Goal: Task Accomplishment & Management: Manage account settings

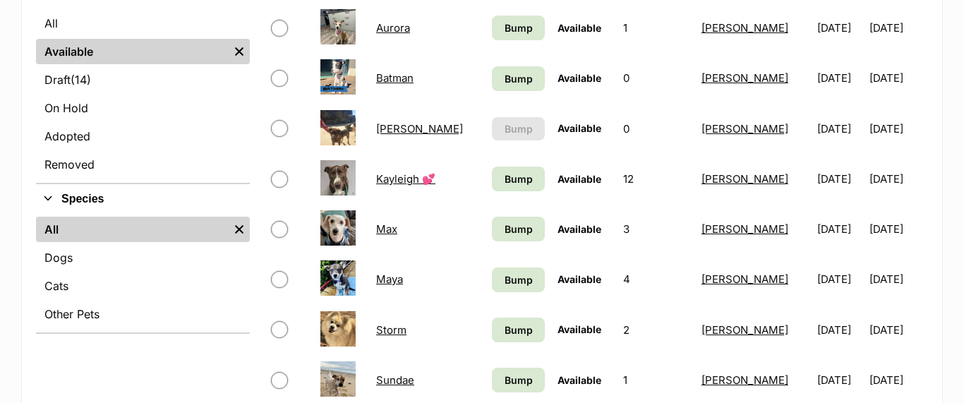
click at [380, 229] on link "Max" at bounding box center [386, 228] width 21 height 13
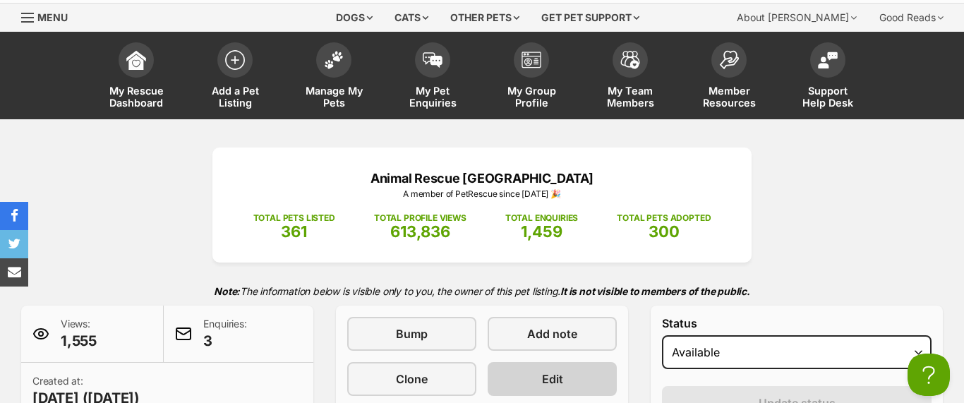
scroll to position [346, 0]
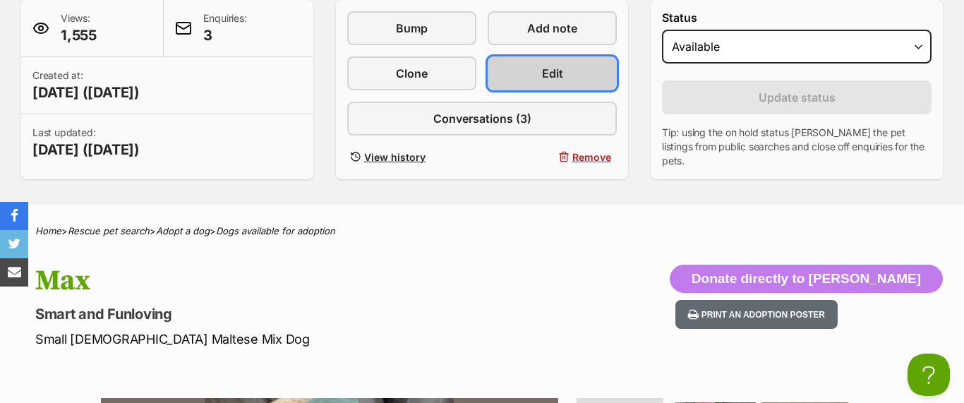
click at [550, 73] on span "Edit" at bounding box center [552, 73] width 21 height 17
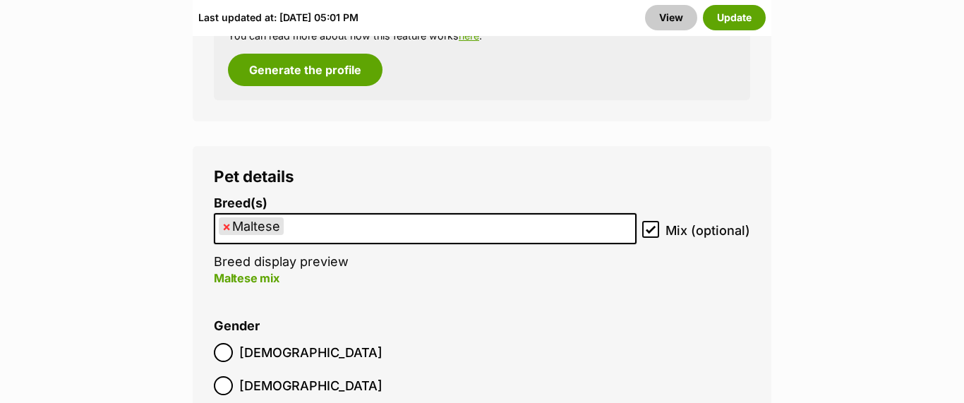
scroll to position [2113, 0]
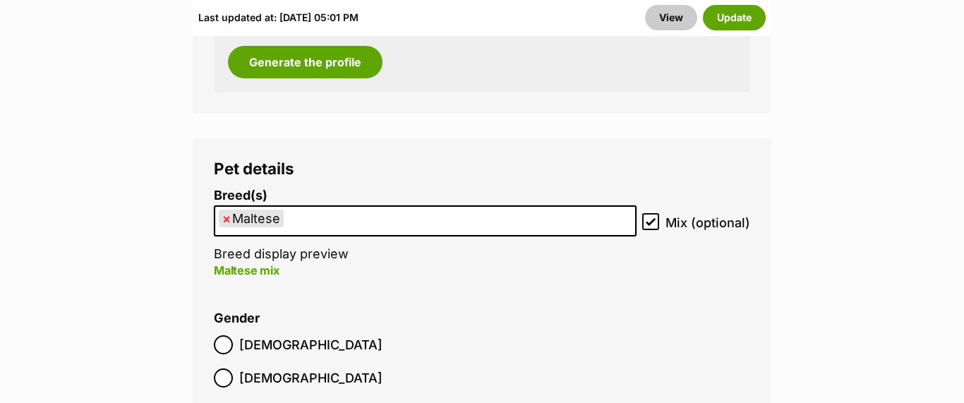
click at [364, 207] on ul "× Maltese" at bounding box center [425, 221] width 420 height 29
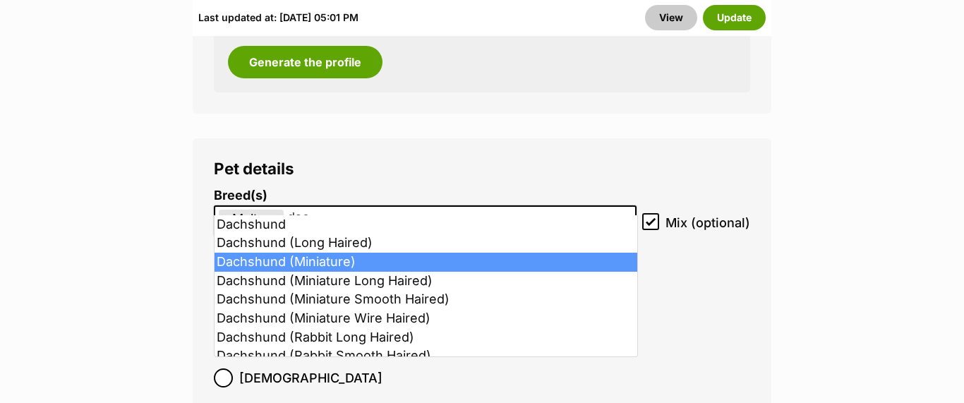
type input "dac"
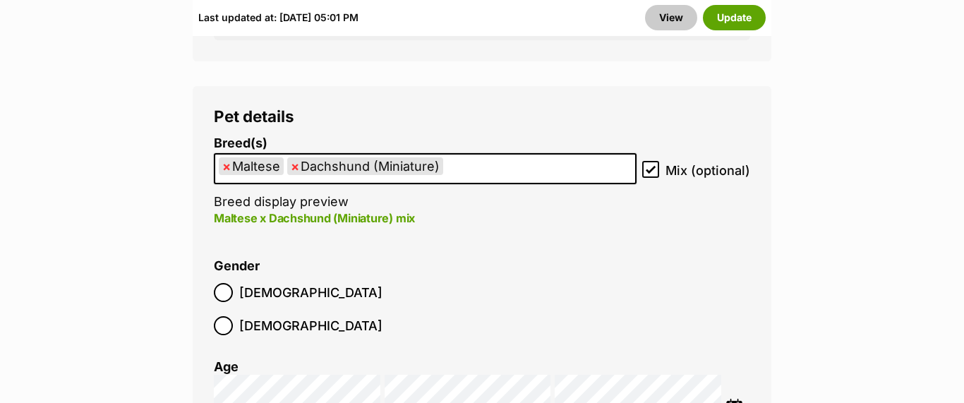
scroll to position [2166, 0]
click at [737, 14] on button "Update" at bounding box center [734, 17] width 63 height 25
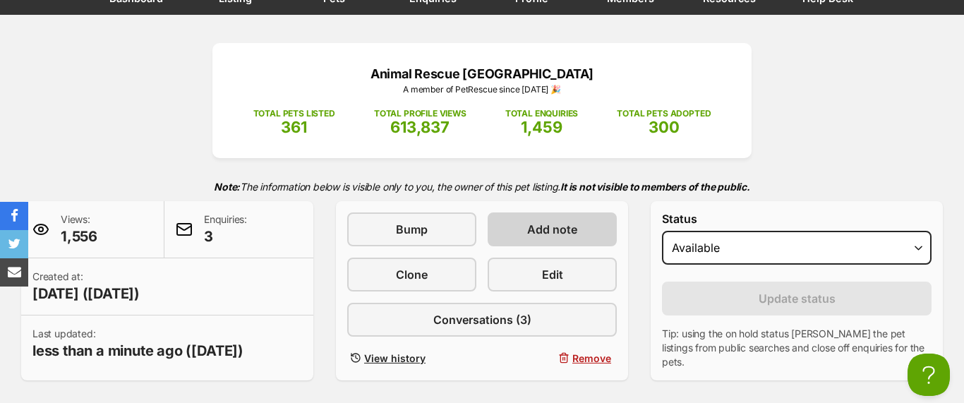
scroll to position [147, 0]
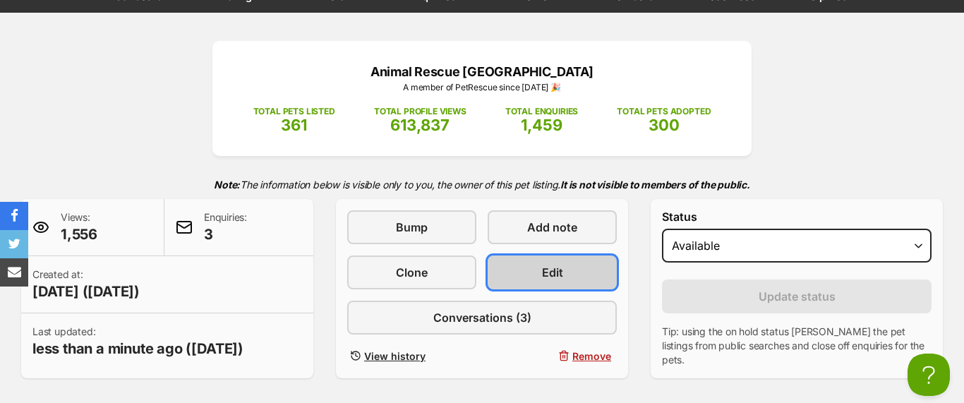
click at [543, 267] on span "Edit" at bounding box center [552, 272] width 21 height 17
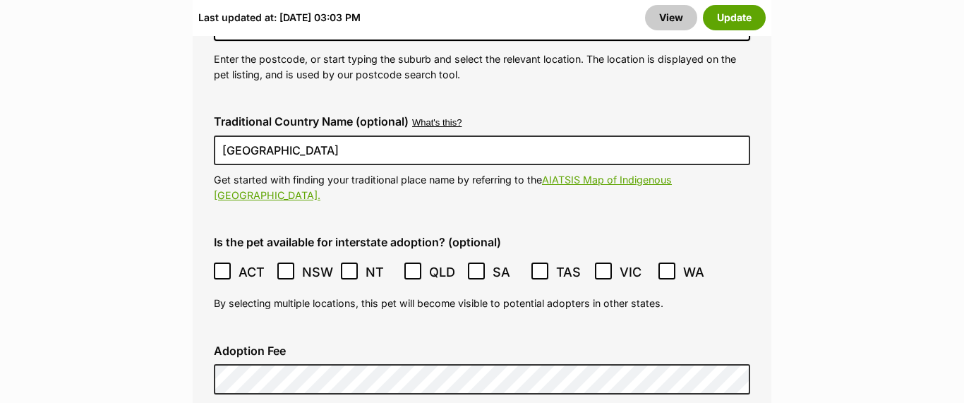
scroll to position [3975, 0]
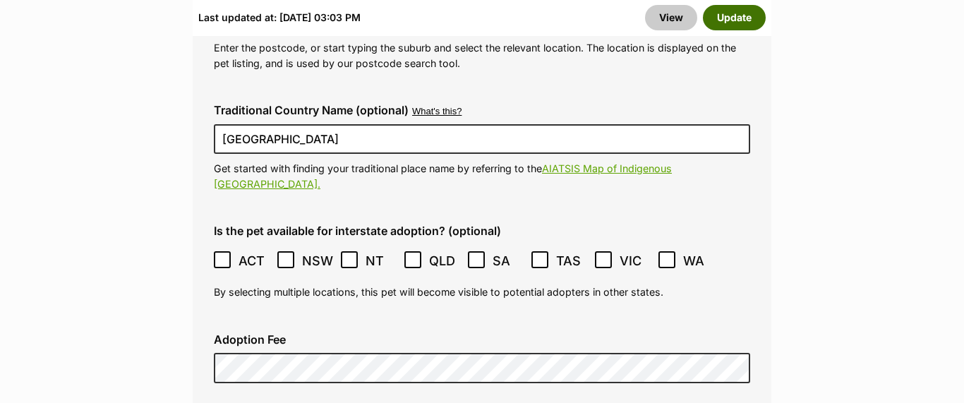
click at [732, 19] on button "Update" at bounding box center [734, 17] width 63 height 25
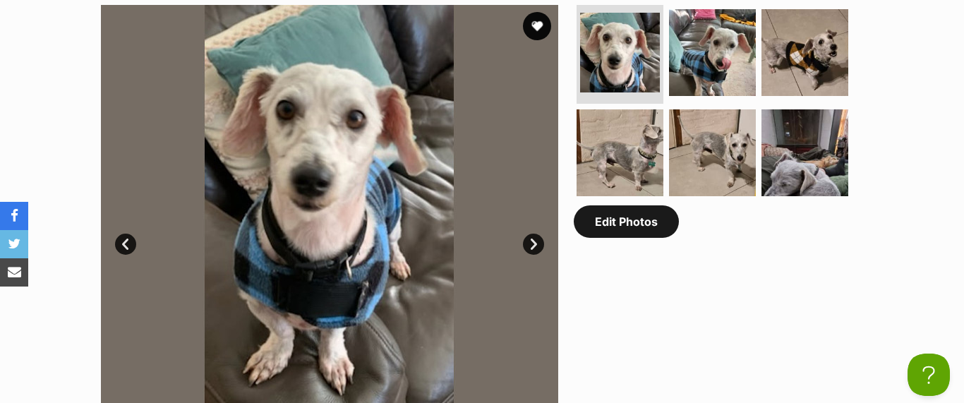
click at [623, 229] on link "Edit Photos" at bounding box center [626, 221] width 105 height 32
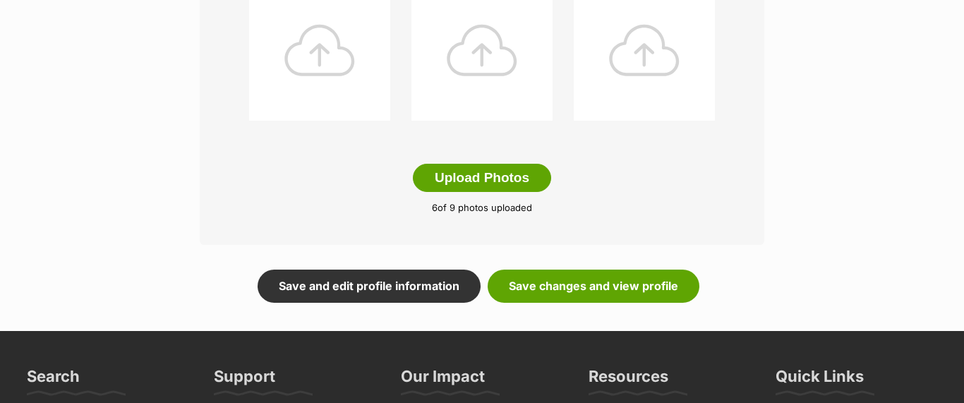
scroll to position [790, 0]
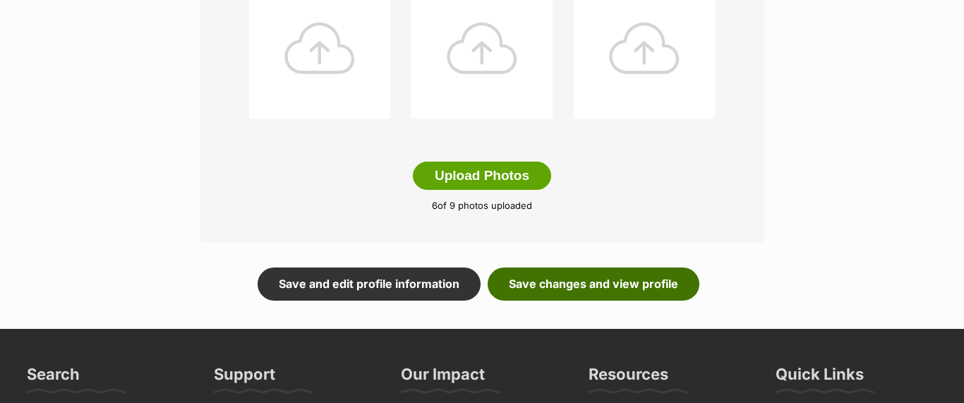
click at [563, 282] on link "Save changes and view profile" at bounding box center [594, 283] width 212 height 32
